Goal: Find specific page/section: Find specific page/section

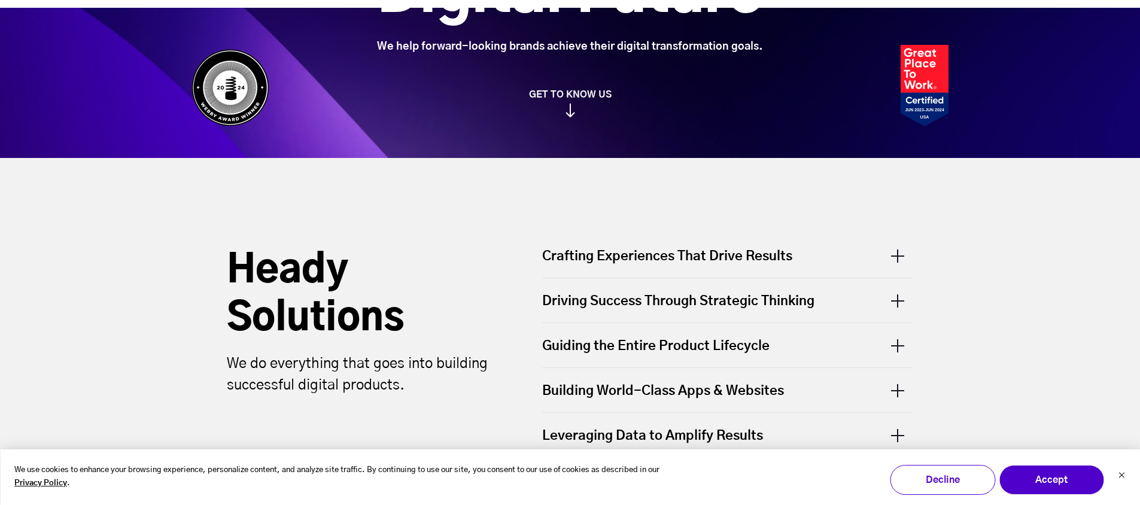
scroll to position [299, 0]
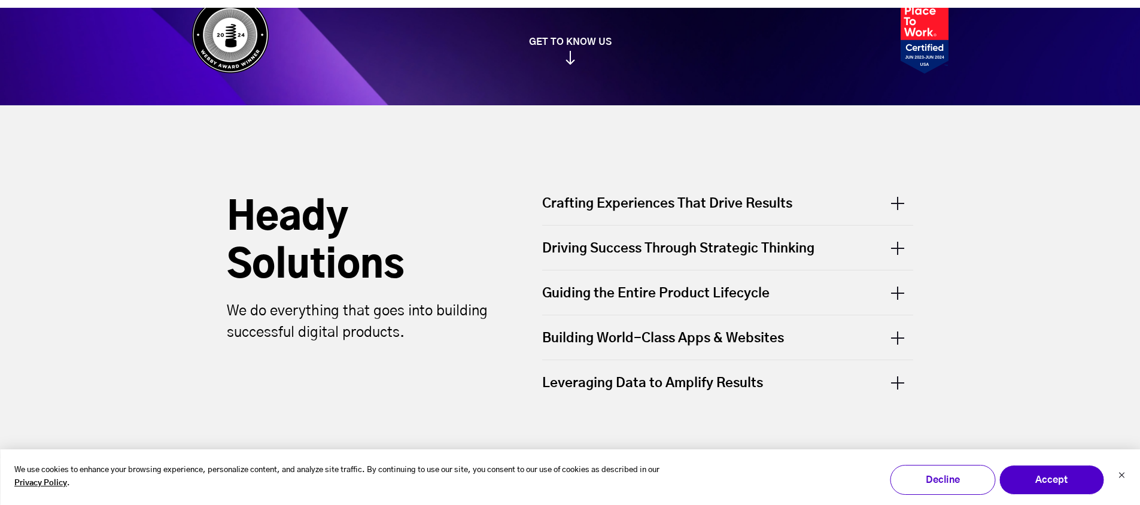
click at [728, 203] on div "Crafting Experiences That Drive Results" at bounding box center [727, 209] width 371 height 31
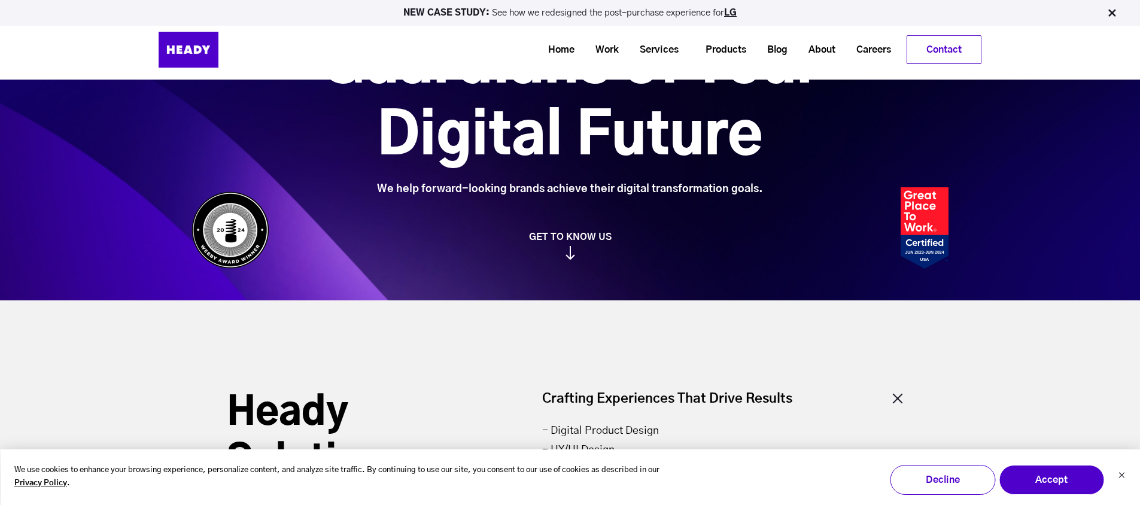
scroll to position [0, 0]
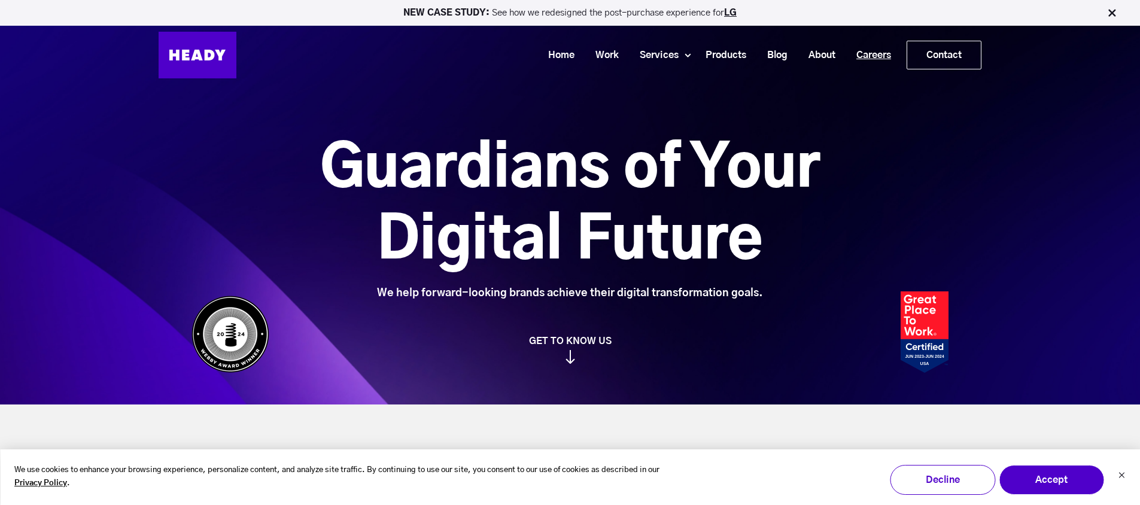
click at [860, 51] on link "Careers" at bounding box center [869, 55] width 56 height 22
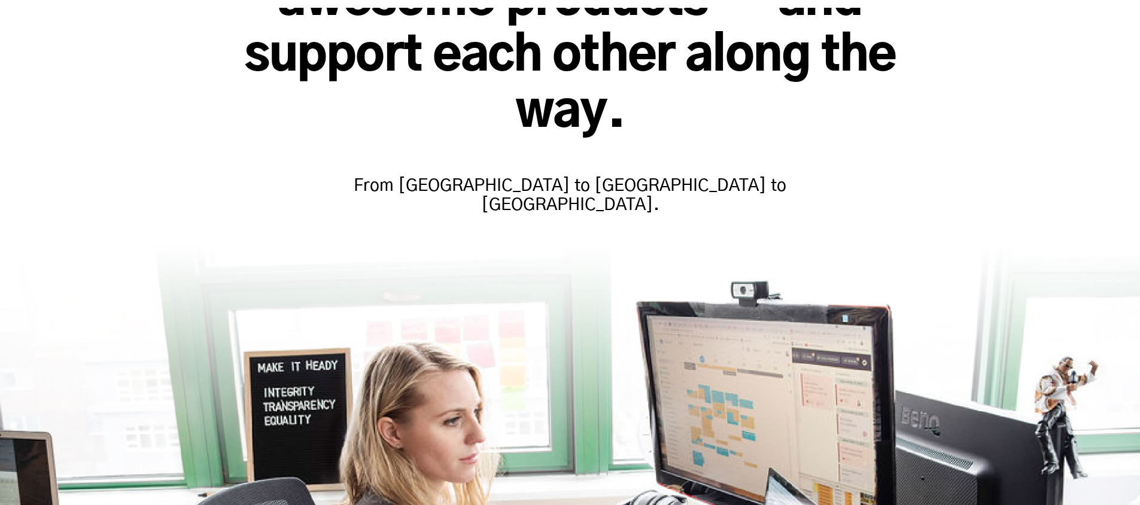
scroll to position [249, 0]
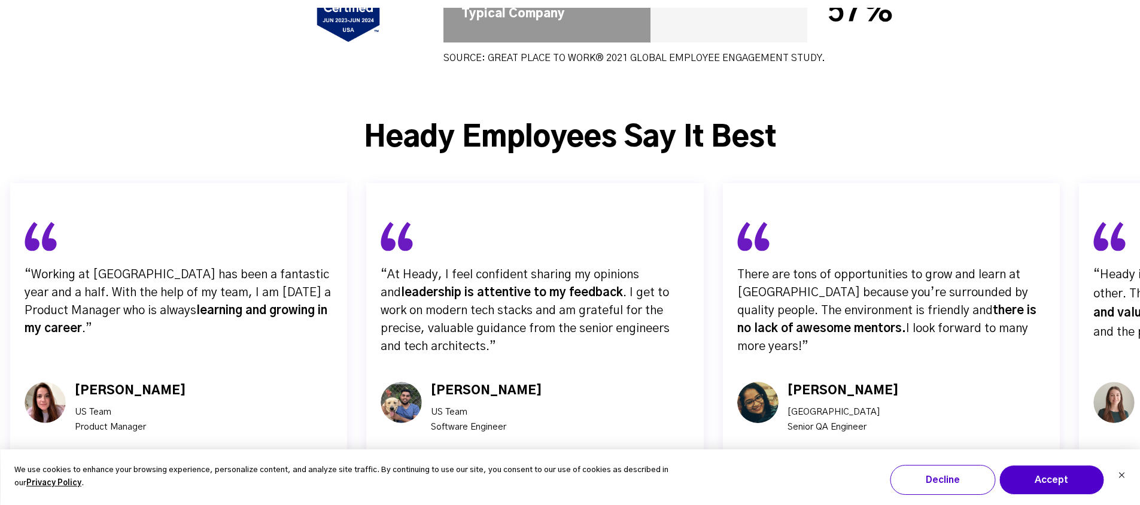
scroll to position [3827, 0]
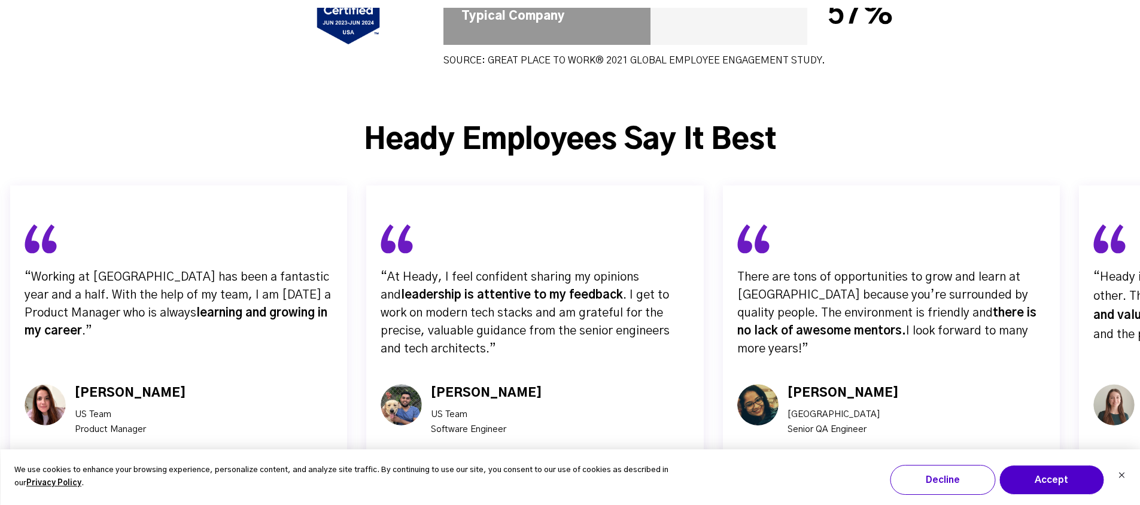
click at [598, 493] on img "button" at bounding box center [591, 508] width 31 height 31
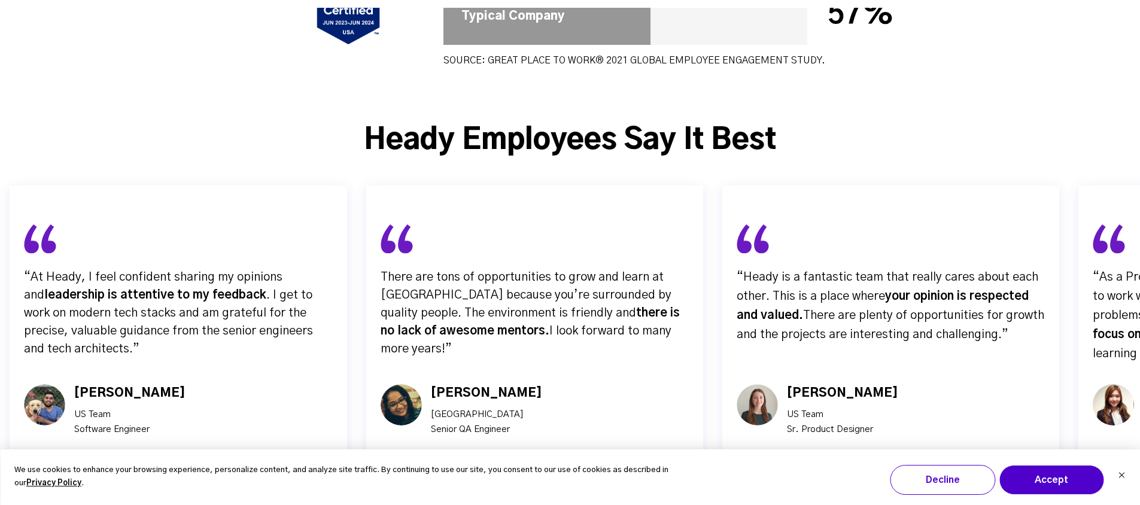
scroll to position [3825, 0]
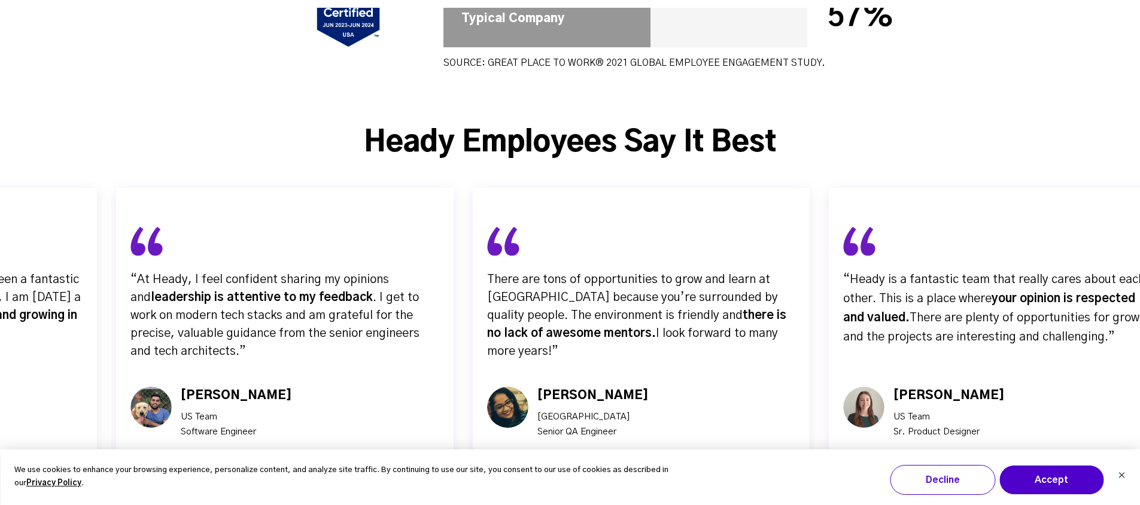
drag, startPoint x: 783, startPoint y: 300, endPoint x: 861, endPoint y: 300, distance: 78.4
click at [884, 387] on div "[PERSON_NAME] US Team Sr. Product Designer" at bounding box center [944, 413] width 120 height 53
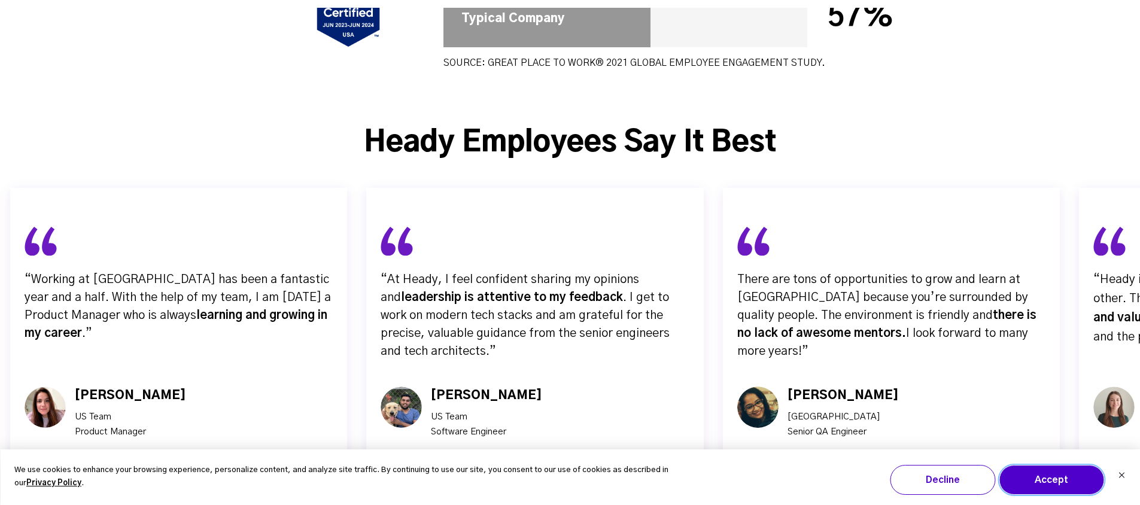
click at [1031, 482] on button "Accept" at bounding box center [1051, 480] width 105 height 30
